Goal: Find specific page/section: Find specific page/section

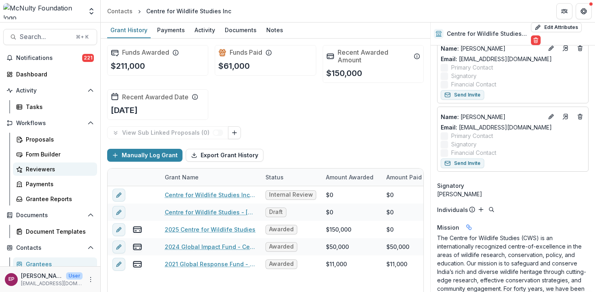
scroll to position [67, 0]
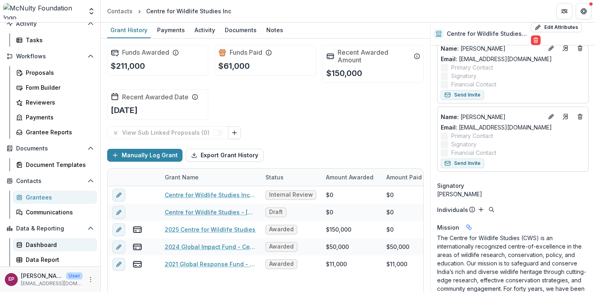
click at [43, 246] on div "Dashboard" at bounding box center [58, 245] width 65 height 8
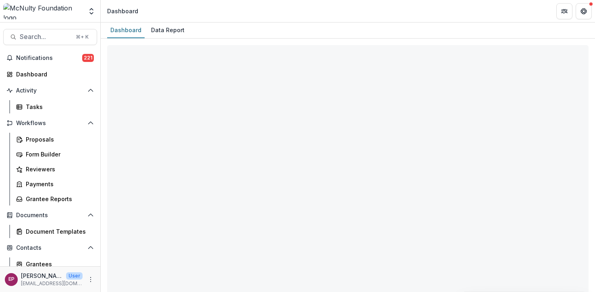
select select "**********"
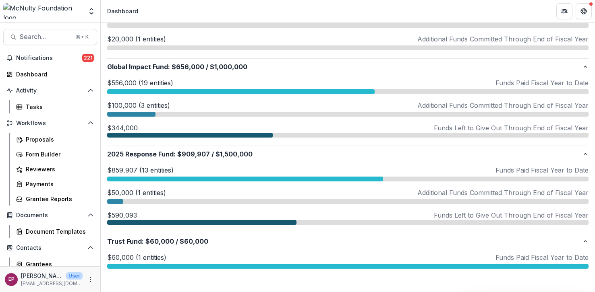
scroll to position [633, 0]
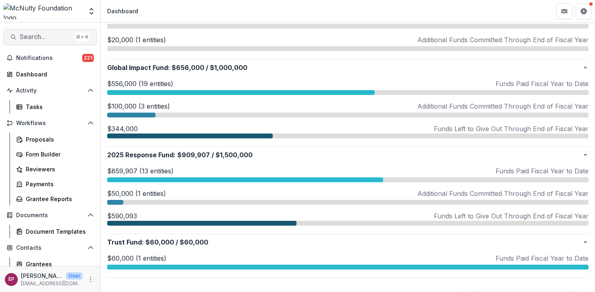
click at [50, 43] on button "Search... ⌘ + K" at bounding box center [50, 37] width 94 height 16
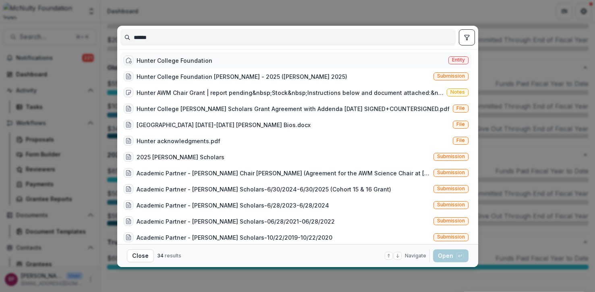
type input "******"
click at [191, 63] on div "Hunter College Foundation" at bounding box center [175, 60] width 76 height 8
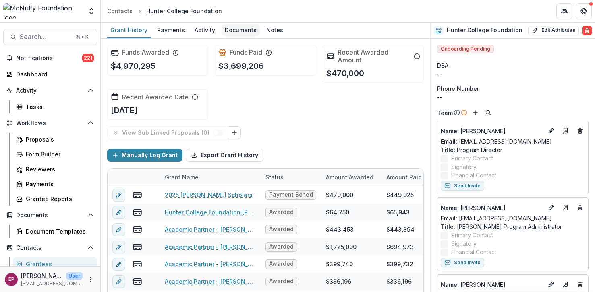
click at [246, 32] on div "Documents" at bounding box center [240, 30] width 38 height 12
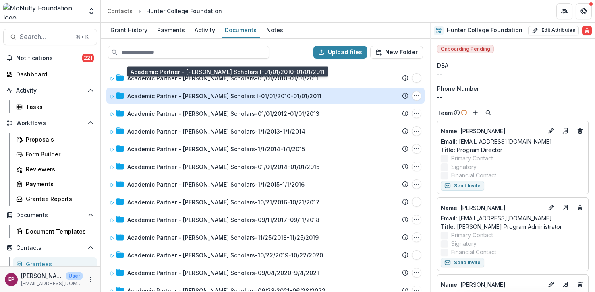
scroll to position [118, 0]
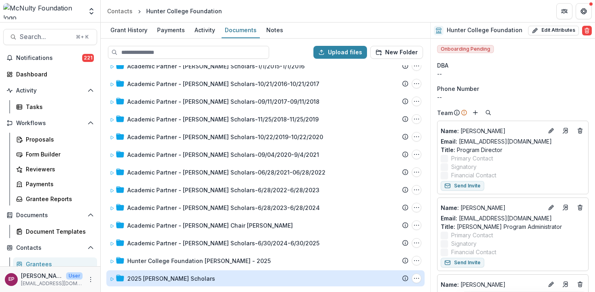
click at [157, 279] on div "2025 [PERSON_NAME] Scholars" at bounding box center [171, 279] width 88 height 8
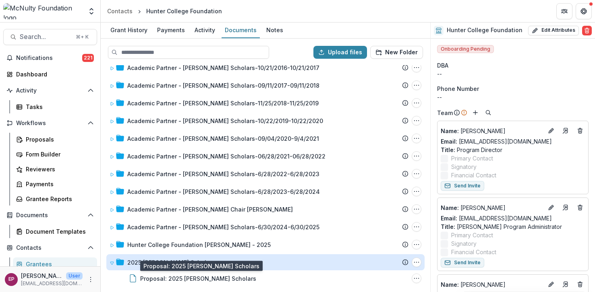
click at [157, 279] on div "Proposal: 2025 [PERSON_NAME] Scholars" at bounding box center [198, 279] width 116 height 8
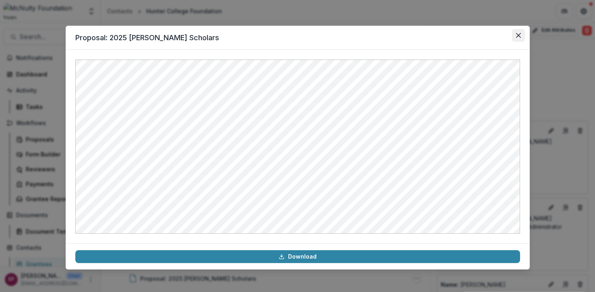
click at [520, 36] on button "Close" at bounding box center [518, 35] width 13 height 13
